Goal: Consume media (video, audio)

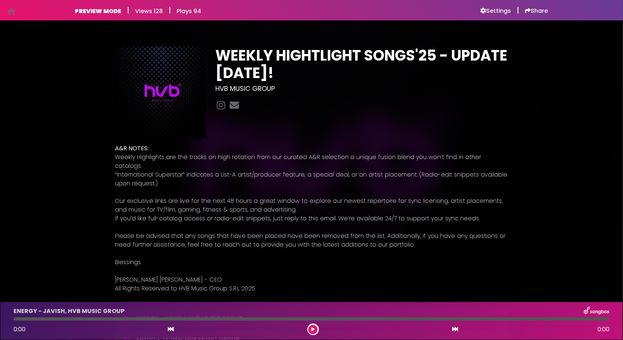
scroll to position [219, 0]
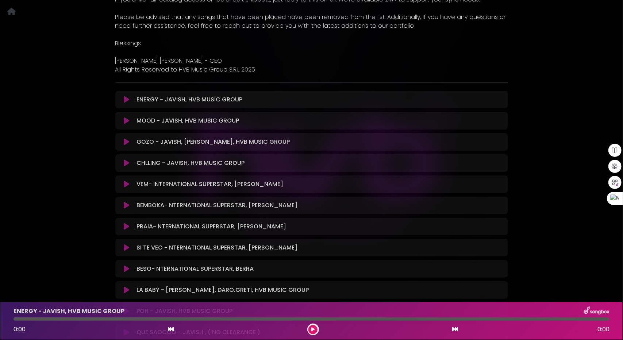
click at [125, 96] on icon at bounding box center [126, 99] width 5 height 7
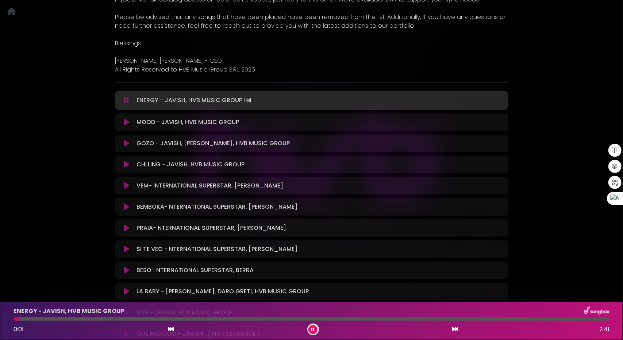
click at [87, 318] on div at bounding box center [311, 318] width 596 height 3
click at [455, 330] on icon at bounding box center [455, 329] width 6 height 6
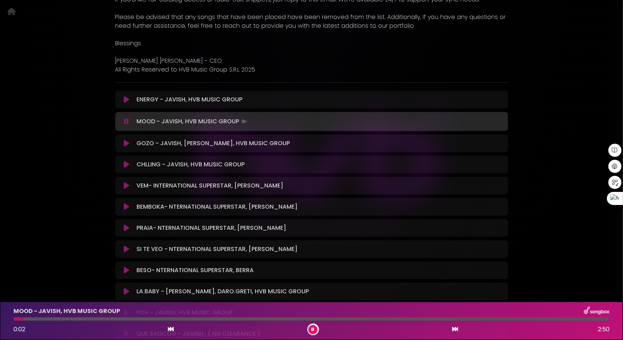
click at [94, 319] on div at bounding box center [311, 318] width 596 height 3
click at [175, 318] on div at bounding box center [311, 318] width 596 height 3
click at [456, 330] on icon at bounding box center [455, 329] width 6 height 6
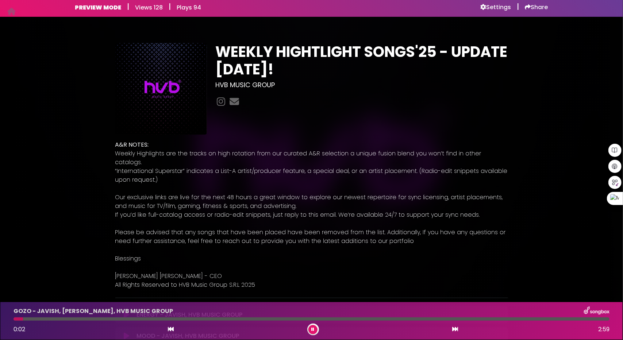
scroll to position [0, 0]
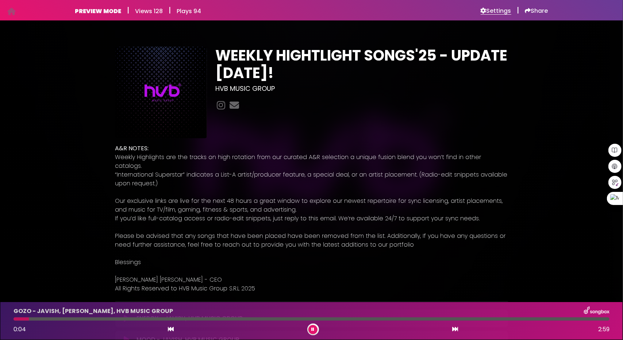
click at [492, 9] on h6 "Settings" at bounding box center [495, 10] width 31 height 7
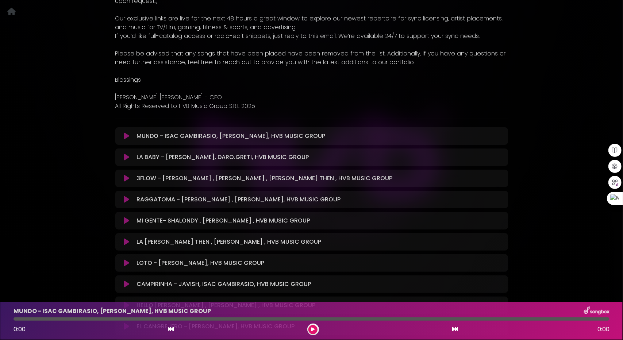
click at [126, 132] on icon at bounding box center [126, 135] width 5 height 7
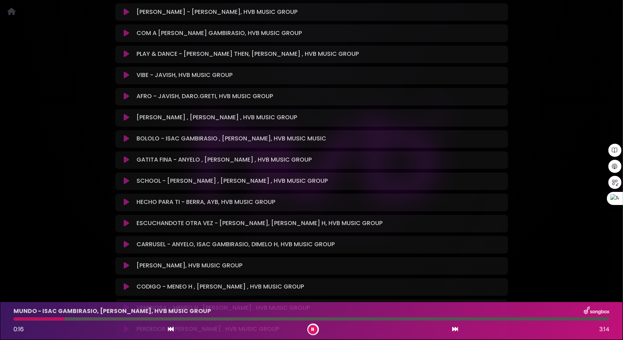
scroll to position [875, 0]
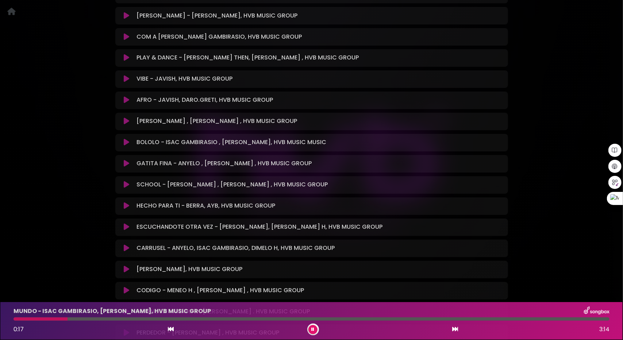
click at [454, 330] on icon at bounding box center [455, 329] width 6 height 6
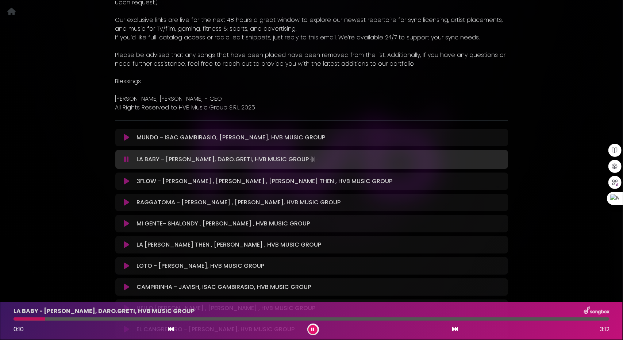
scroll to position [182, 0]
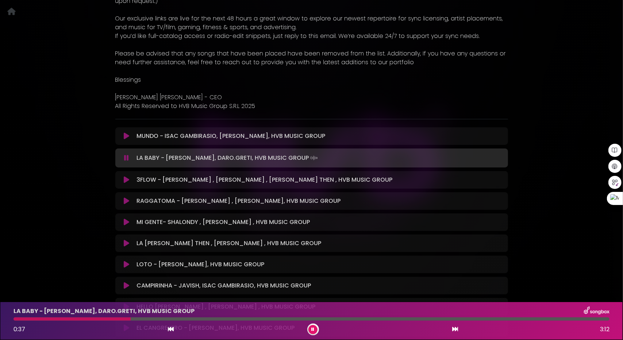
click at [314, 330] on button at bounding box center [312, 329] width 9 height 9
